Goal: Transaction & Acquisition: Purchase product/service

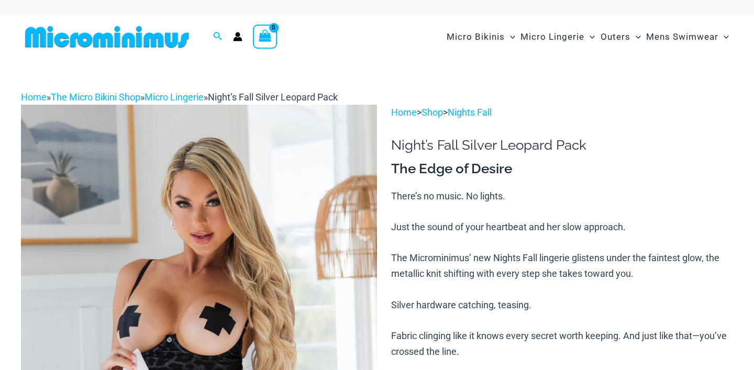
click at [248, 206] on img at bounding box center [199, 372] width 356 height 534
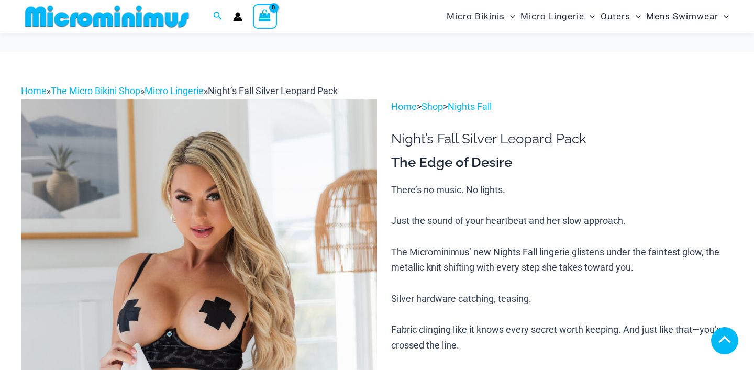
scroll to position [386, 0]
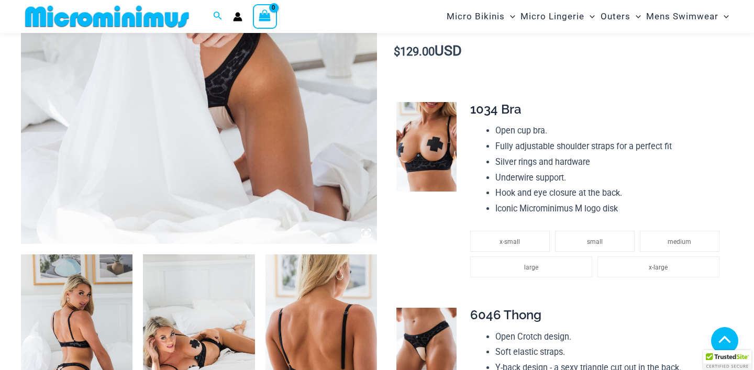
click at [95, 255] on img at bounding box center [77, 339] width 112 height 168
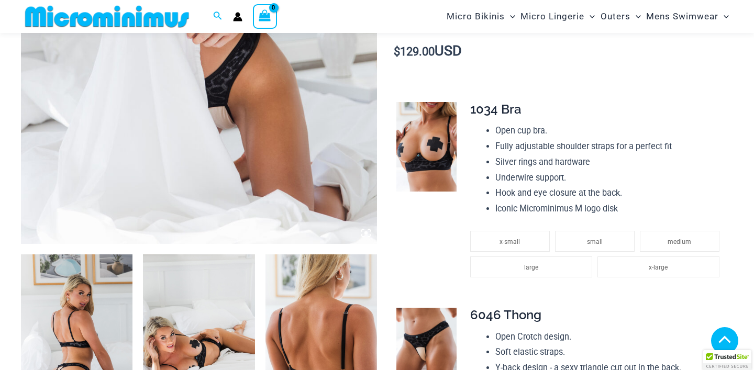
click at [95, 255] on img at bounding box center [77, 339] width 112 height 168
